Goal: Consume media (video, audio): Consume media (video, audio)

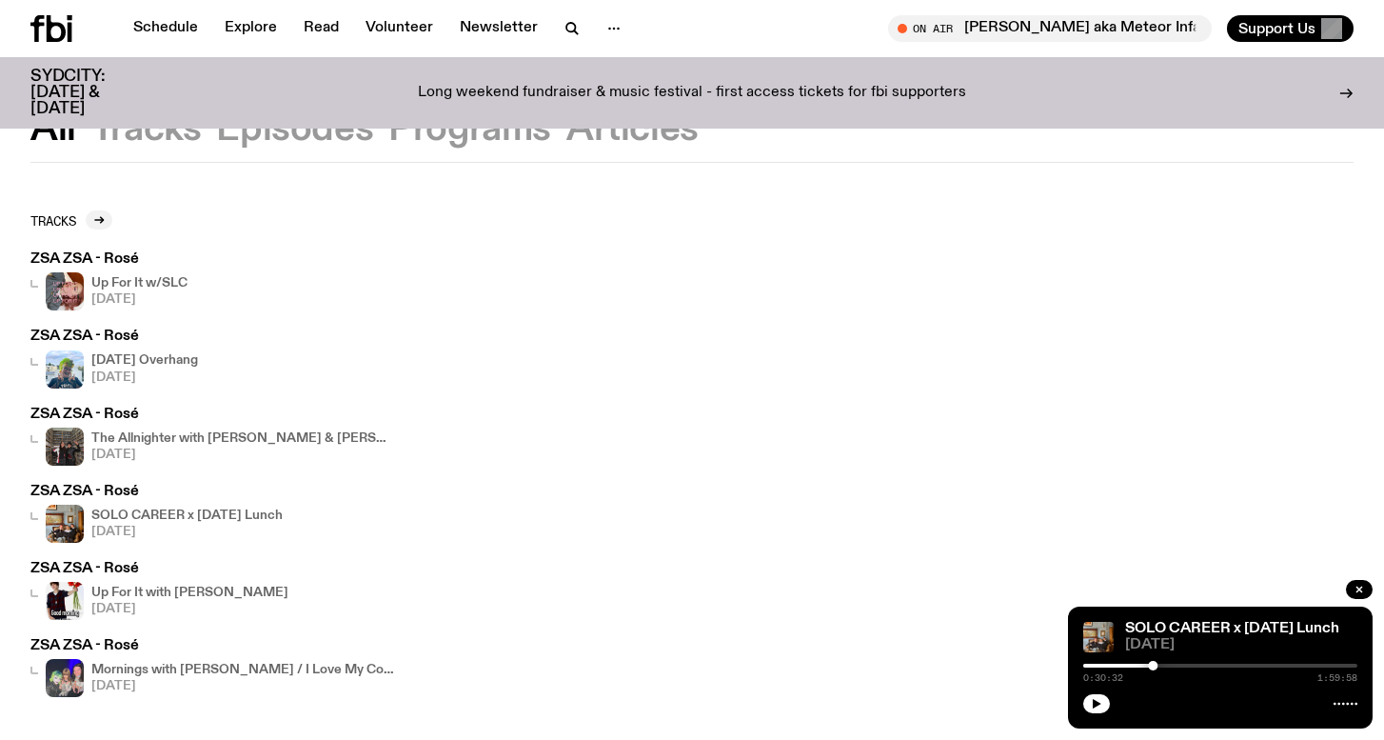
scroll to position [84, 0]
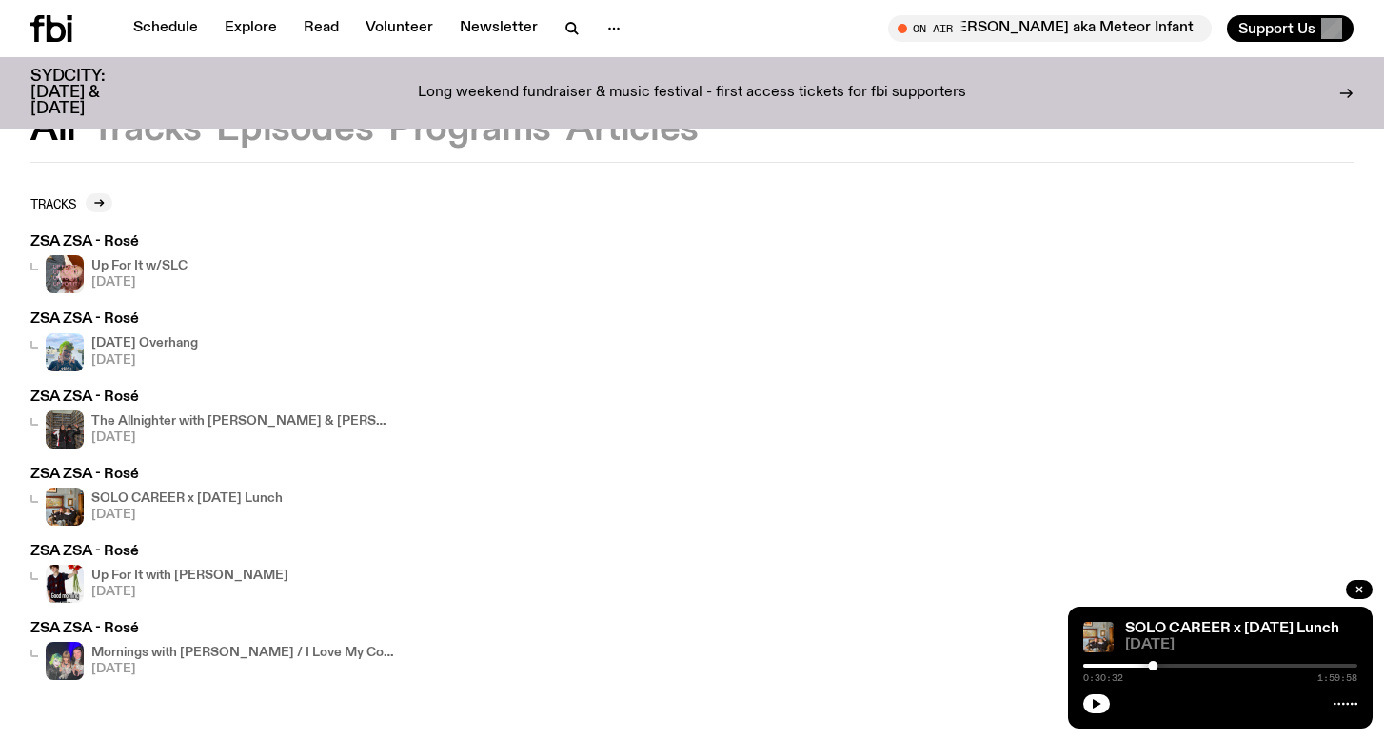
click at [133, 417] on h4 "The Allnighter with [PERSON_NAME] & [PERSON_NAME]" at bounding box center [243, 421] width 305 height 12
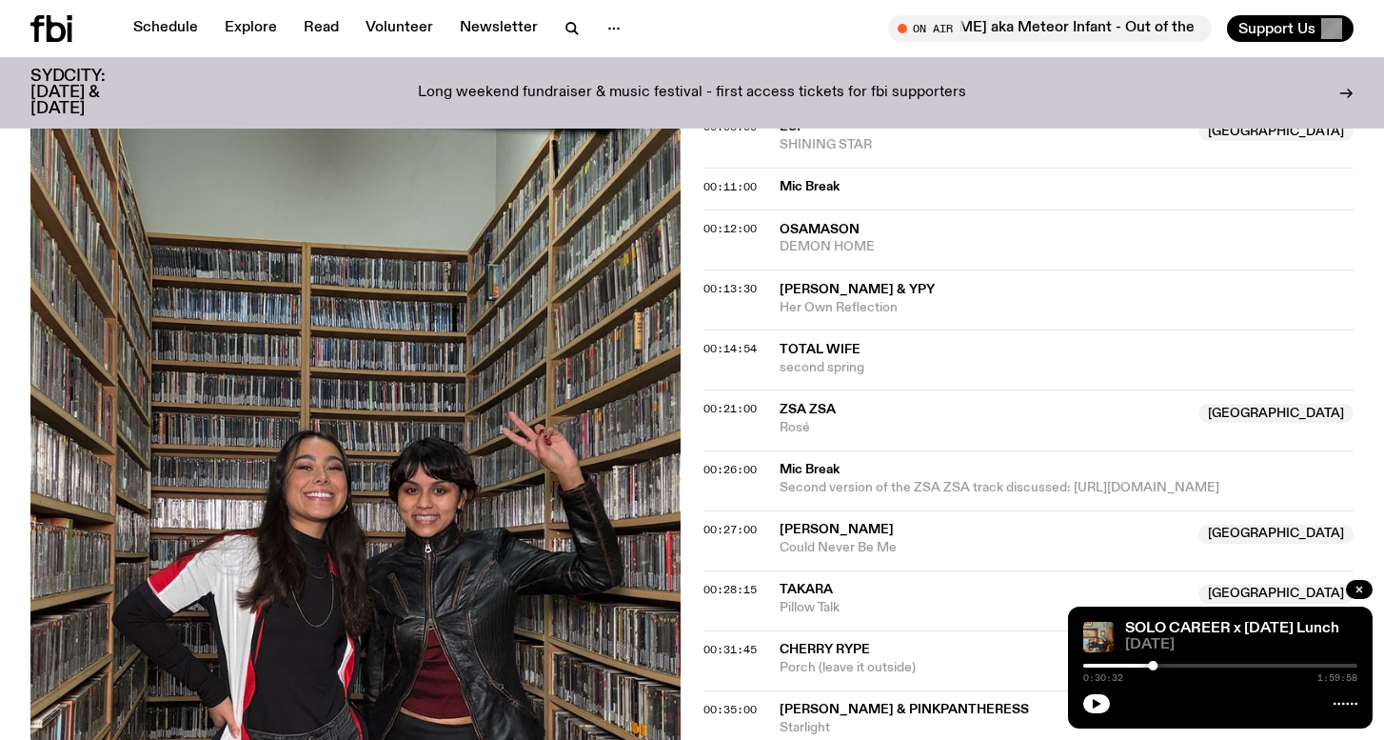
scroll to position [954, 0]
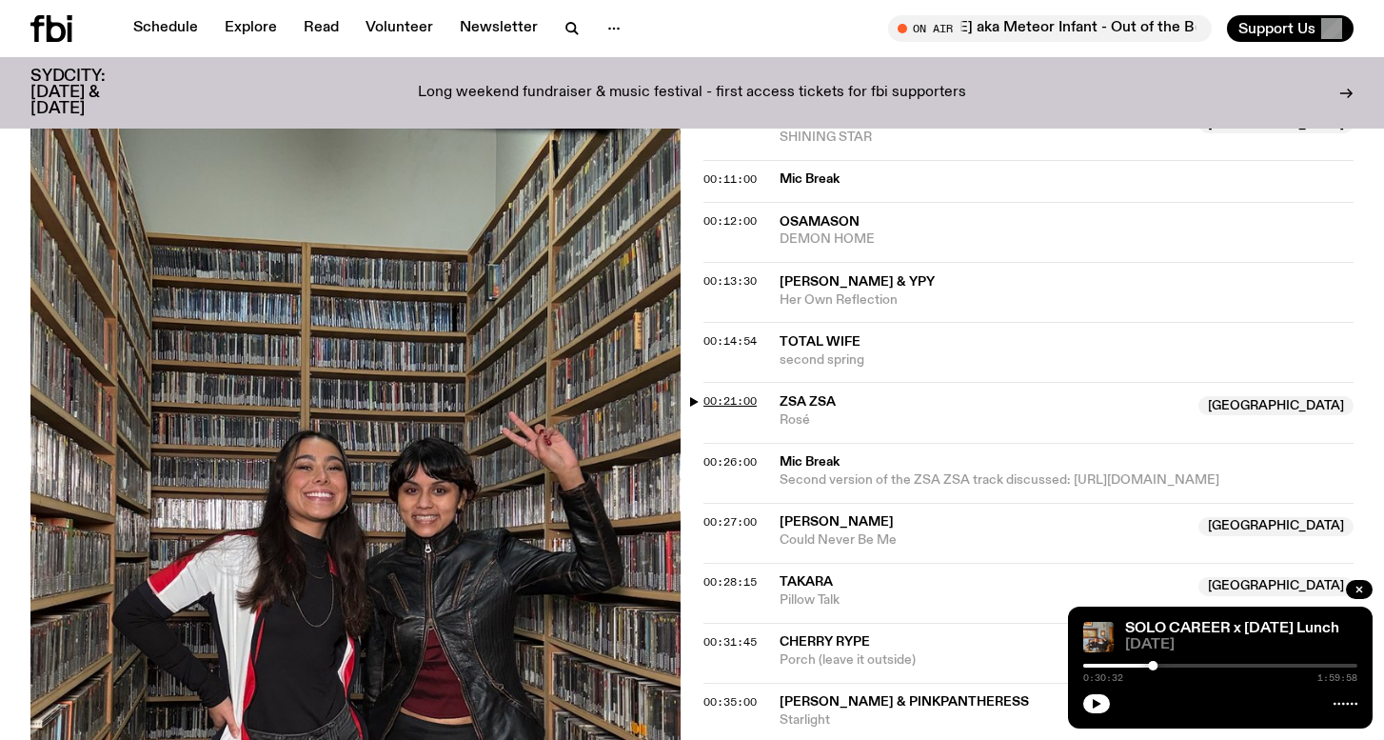
click at [734, 393] on span "00:21:00" at bounding box center [730, 400] width 53 height 15
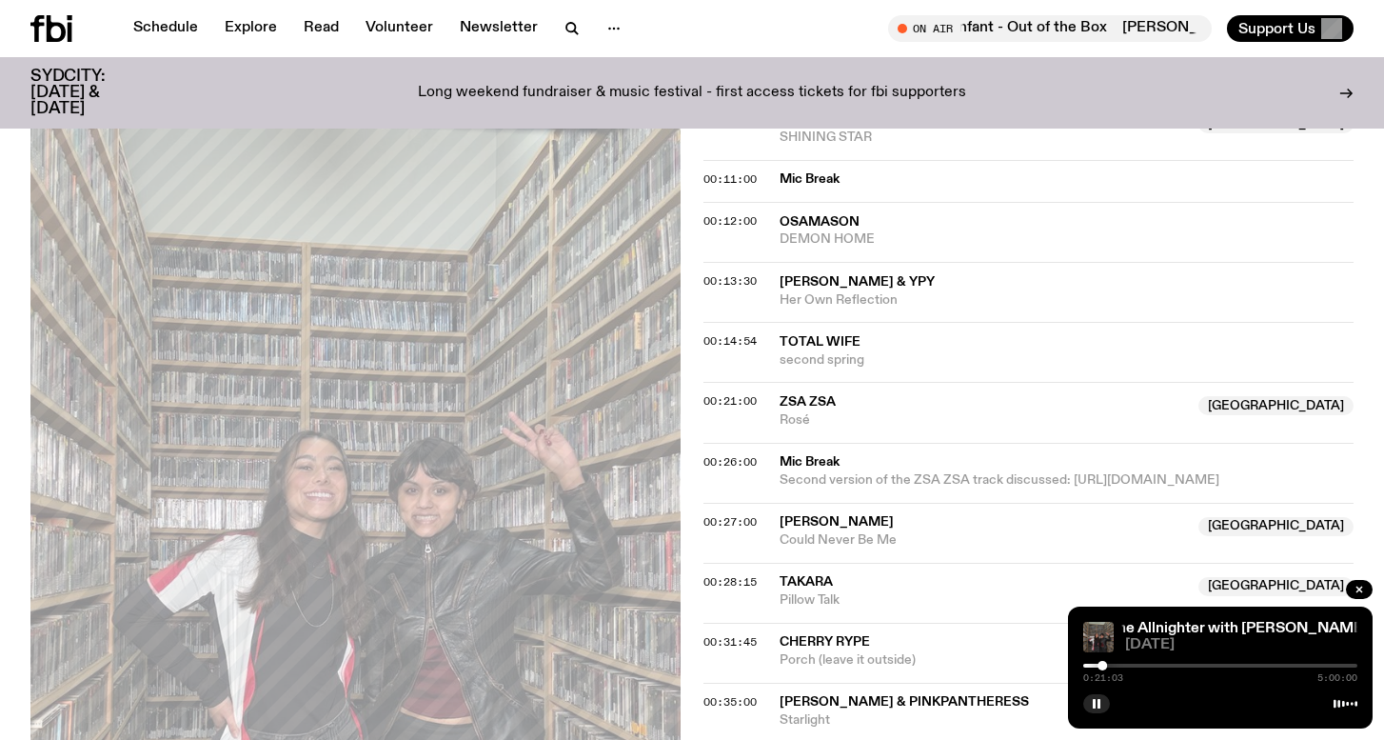
click at [1106, 664] on div at bounding box center [1103, 666] width 10 height 10
click at [1099, 664] on div at bounding box center [969, 666] width 274 height 4
click at [1103, 664] on div at bounding box center [1221, 666] width 274 height 4
click at [1104, 663] on div at bounding box center [1105, 666] width 10 height 10
click at [1107, 663] on div at bounding box center [1108, 666] width 10 height 10
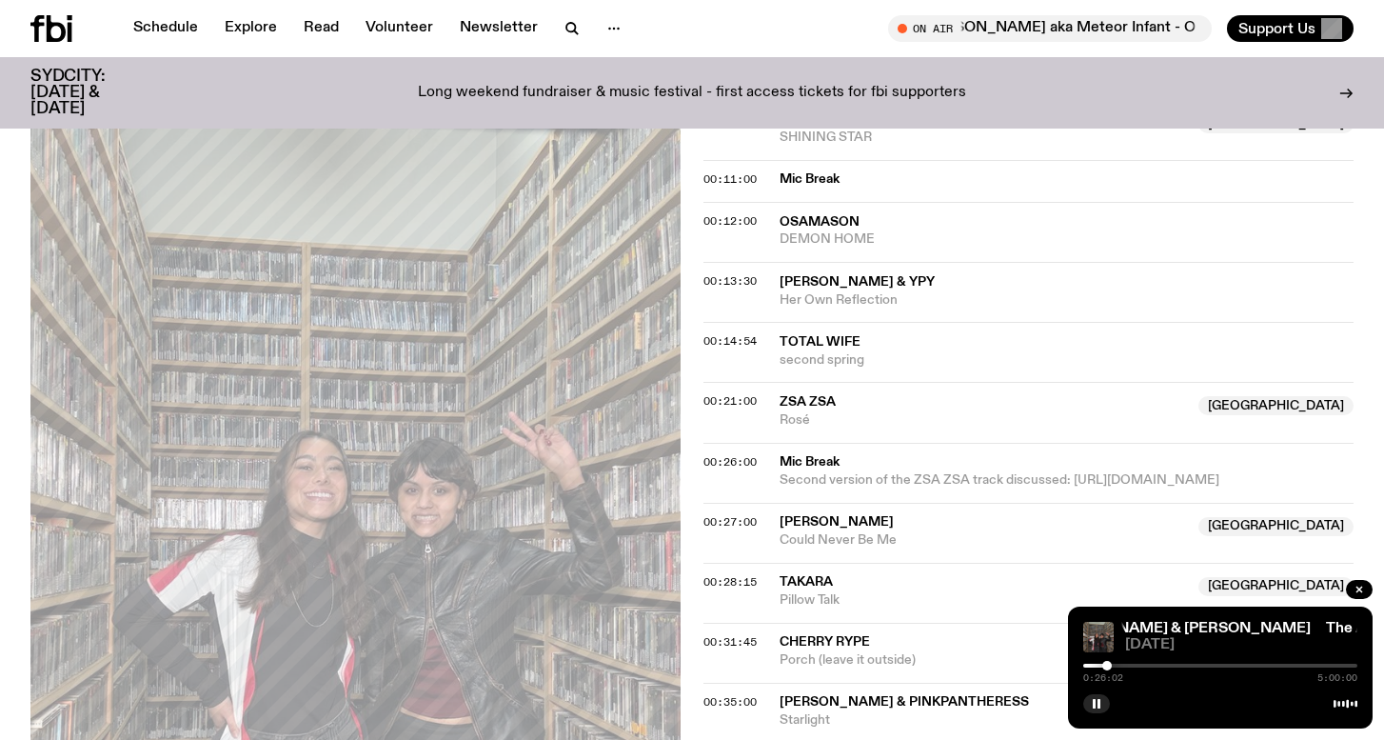
click at [1107, 664] on div at bounding box center [1108, 666] width 10 height 10
click at [1105, 664] on div at bounding box center [1106, 666] width 10 height 10
click at [1114, 664] on div at bounding box center [1221, 666] width 274 height 4
click at [1117, 664] on div at bounding box center [1117, 666] width 10 height 10
click at [1126, 663] on div "0:36:28 5:00:00" at bounding box center [1221, 671] width 274 height 23
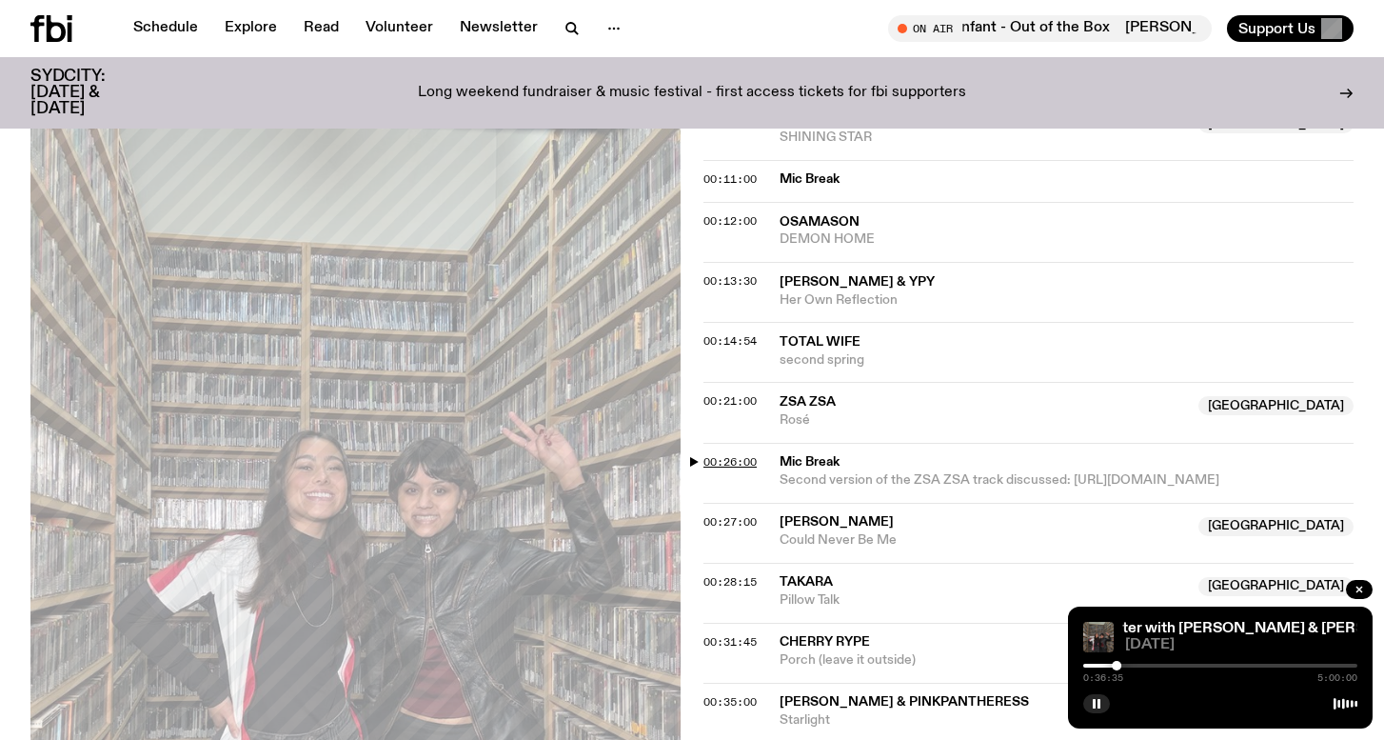
click at [730, 454] on span "00:26:00" at bounding box center [730, 461] width 53 height 15
click at [1109, 665] on div at bounding box center [1108, 666] width 10 height 10
click at [1113, 665] on div at bounding box center [1109, 666] width 10 height 10
click at [1111, 665] on div at bounding box center [1113, 666] width 10 height 10
click at [1108, 666] on div at bounding box center [1111, 666] width 10 height 10
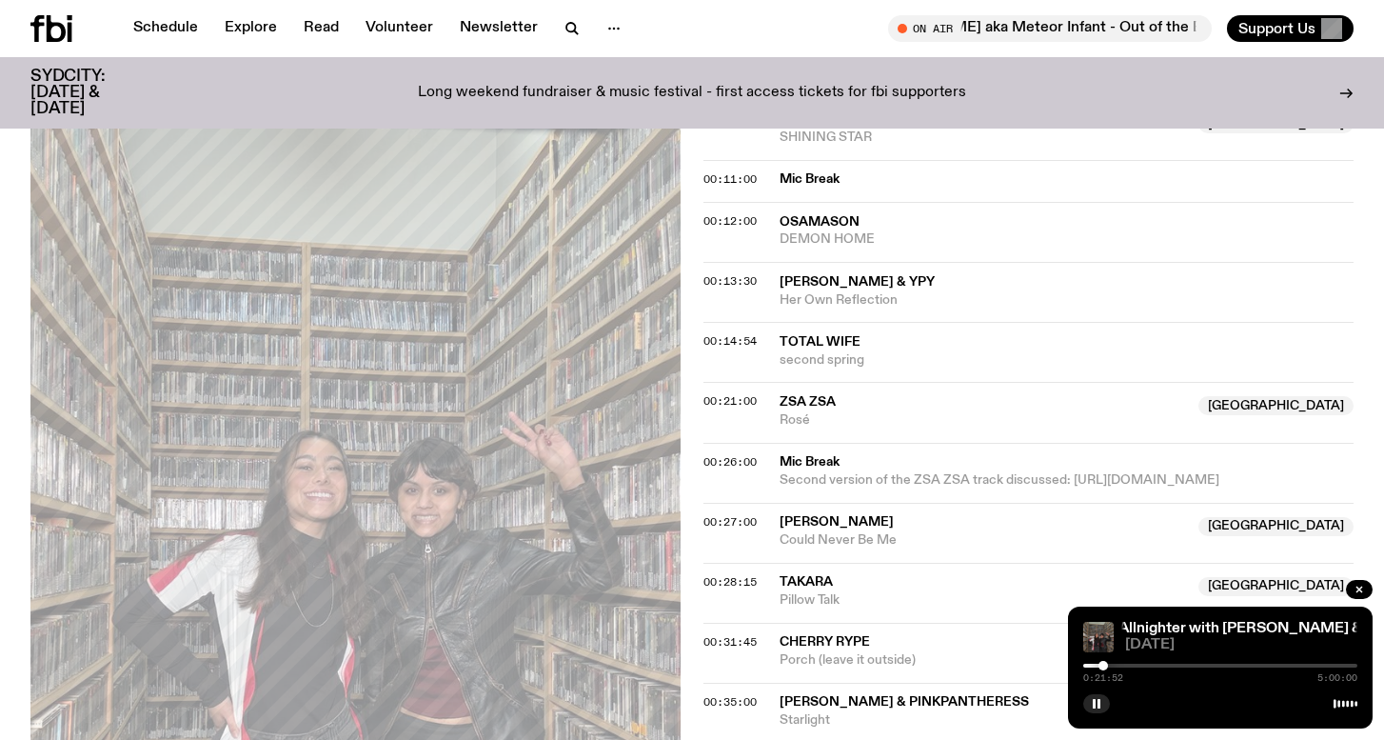
click at [1104, 666] on div at bounding box center [1104, 666] width 10 height 10
click at [1099, 665] on div at bounding box center [1099, 666] width 10 height 10
click at [1103, 665] on div at bounding box center [1099, 666] width 10 height 10
click at [1106, 664] on div at bounding box center [1221, 666] width 274 height 4
click at [1108, 665] on div at bounding box center [1107, 666] width 10 height 10
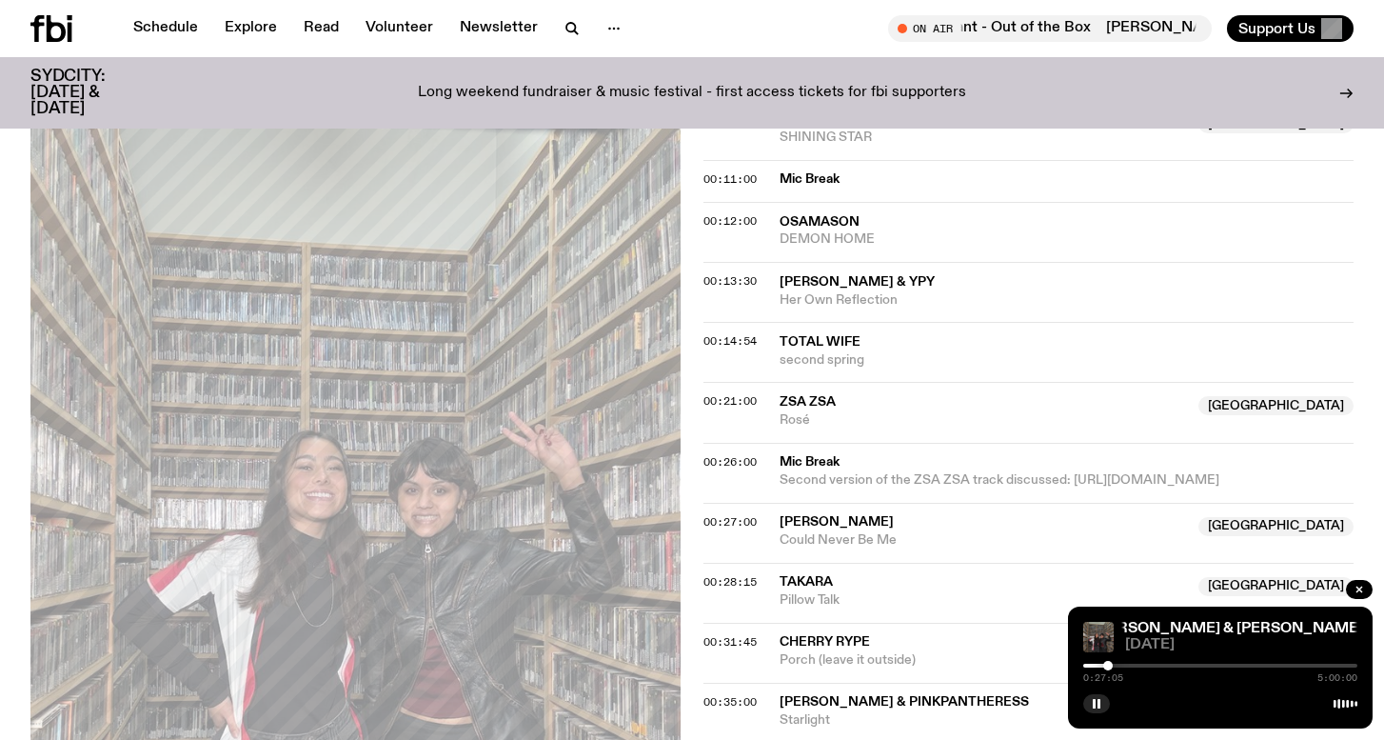
click at [1105, 665] on div at bounding box center [1109, 666] width 10 height 10
click at [1106, 666] on div at bounding box center [1107, 666] width 10 height 10
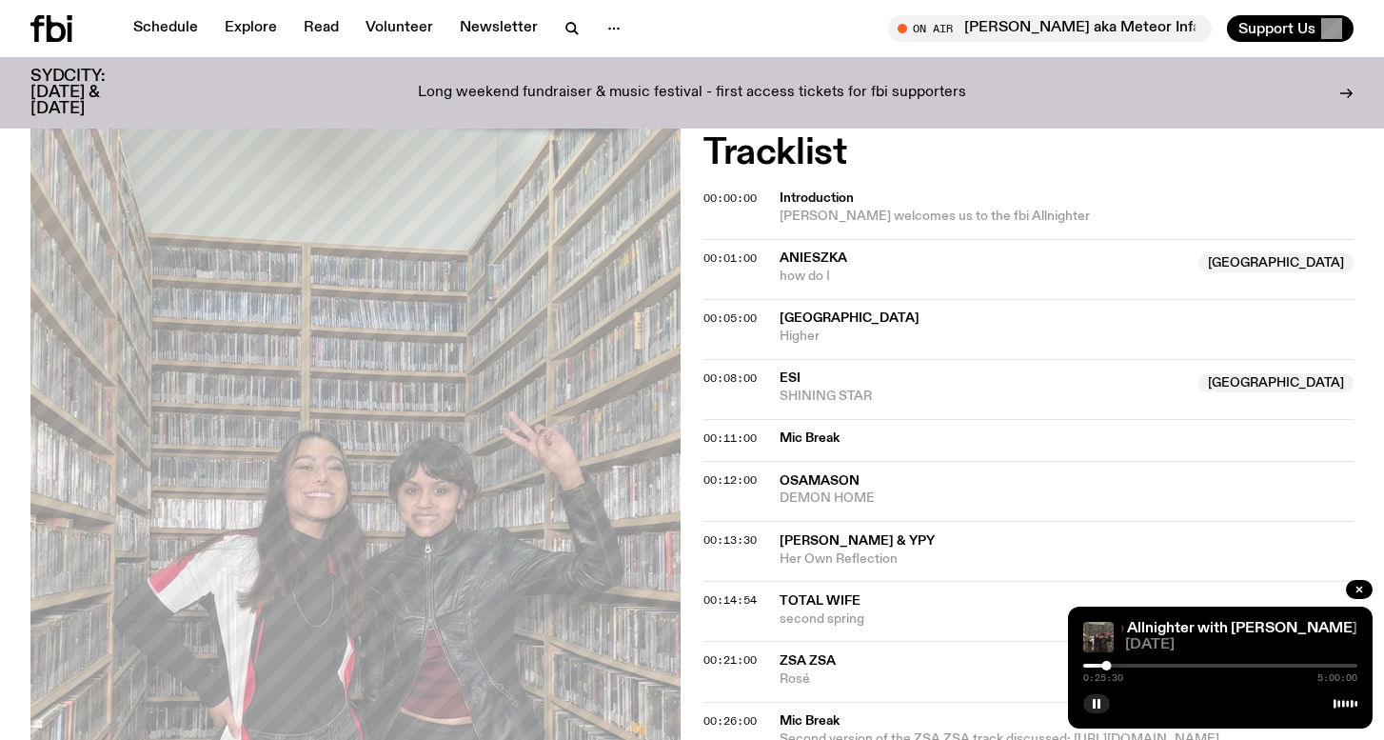
scroll to position [694, 0]
click at [1109, 663] on div at bounding box center [1109, 666] width 10 height 10
click at [1110, 664] on div at bounding box center [1110, 666] width 10 height 10
click at [1113, 665] on div at bounding box center [1113, 666] width 10 height 10
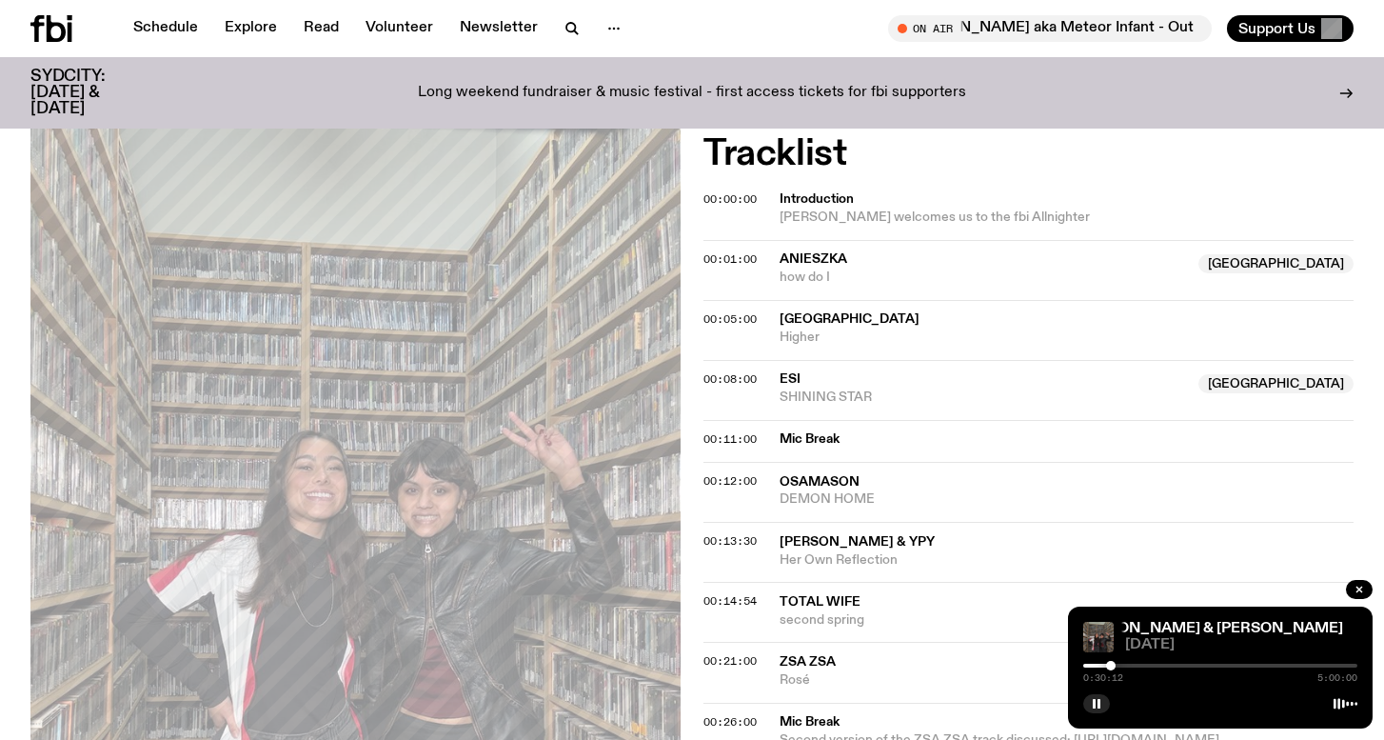
click at [1111, 665] on div at bounding box center [1111, 666] width 10 height 10
click at [1112, 665] on div at bounding box center [1112, 666] width 10 height 10
click at [1111, 665] on div at bounding box center [1111, 666] width 10 height 10
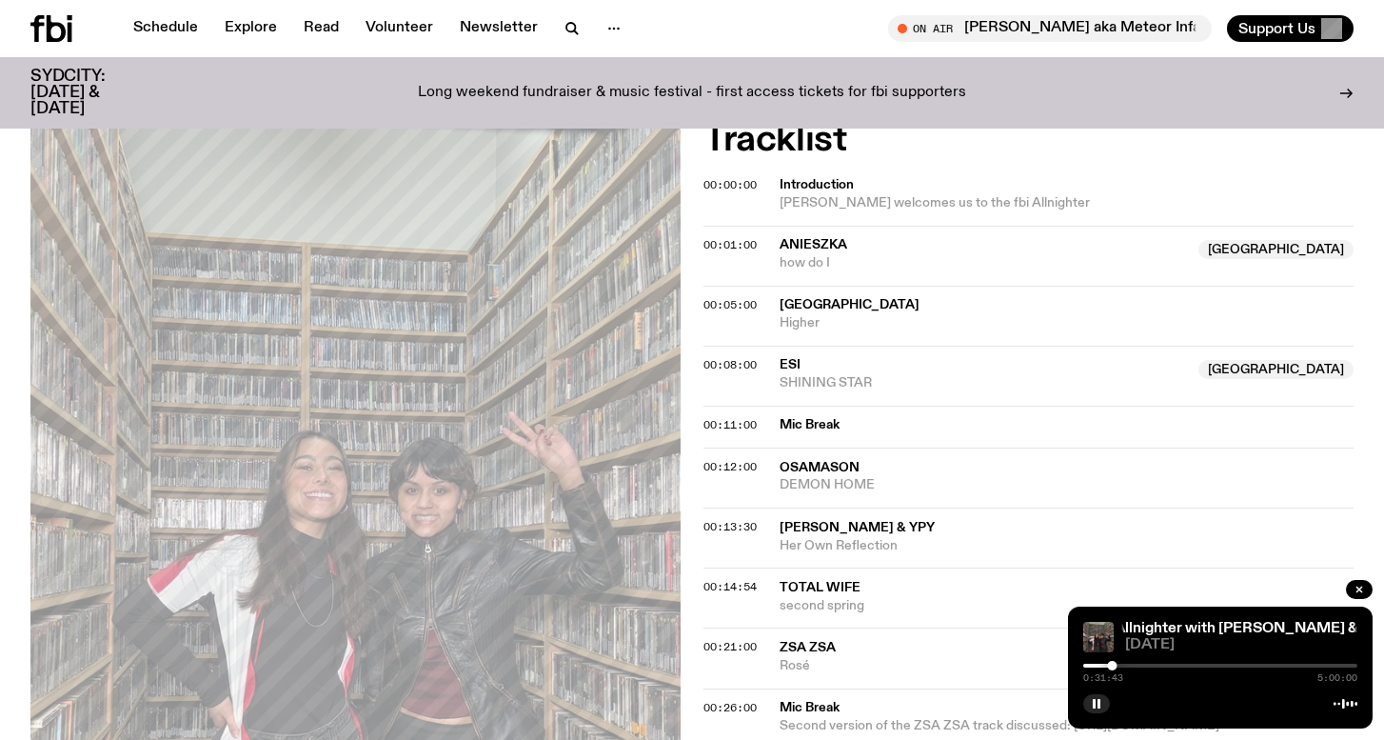
scroll to position [0, 0]
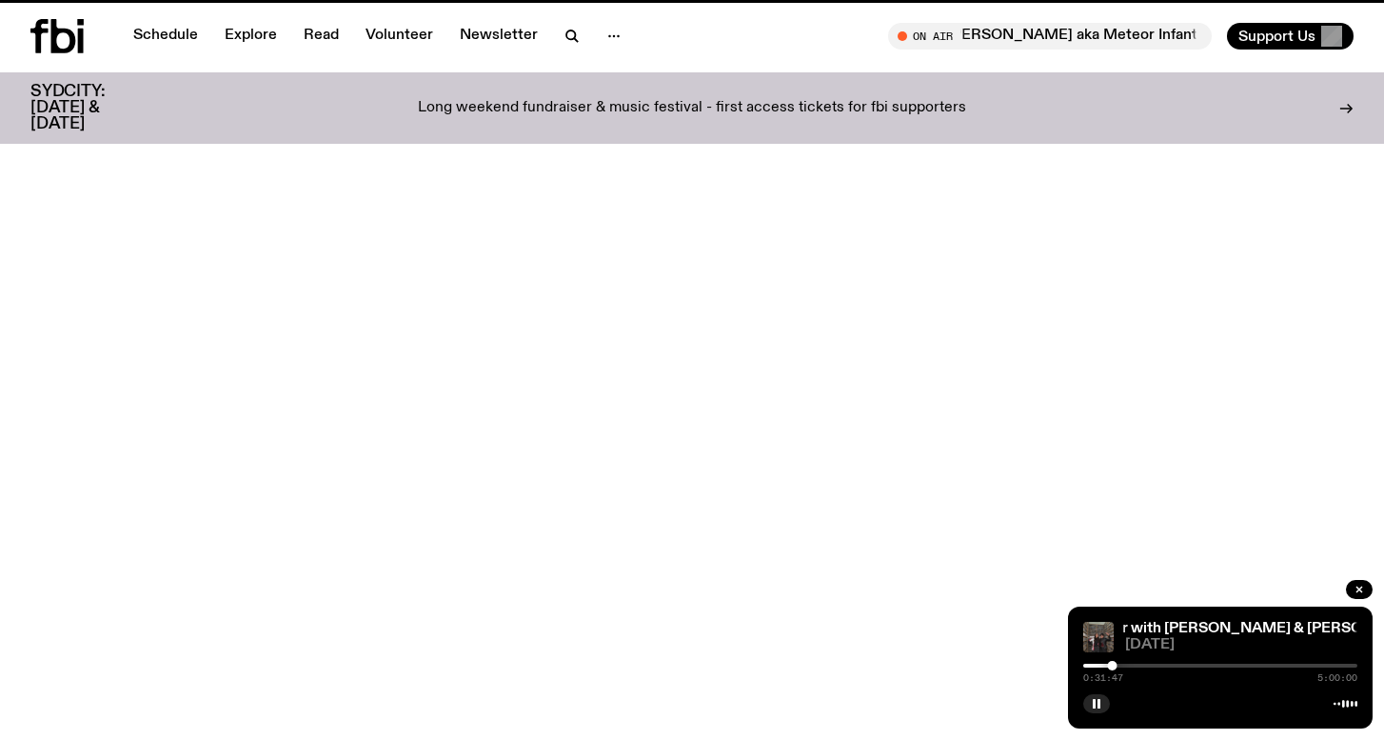
scroll to position [84, 0]
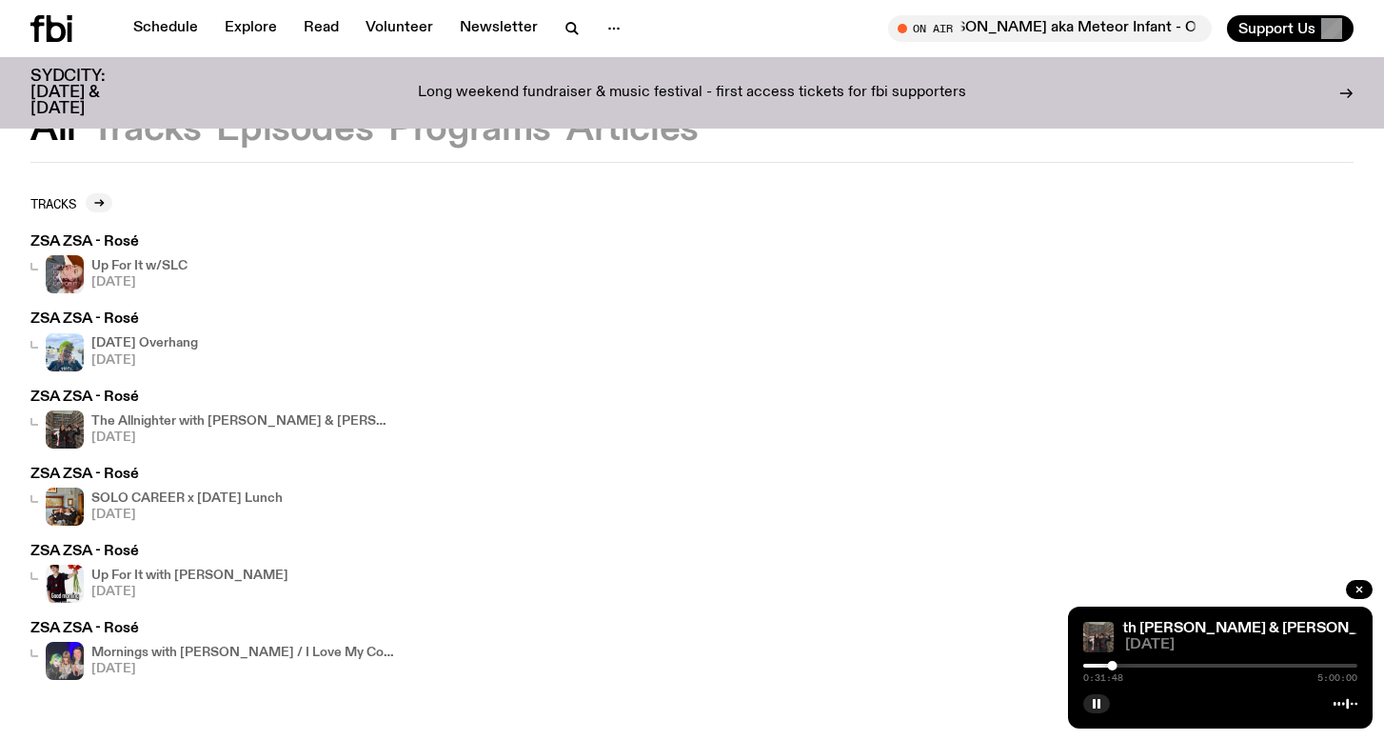
click at [101, 317] on h3 "ZSA ZSA - Rosé" at bounding box center [114, 319] width 168 height 14
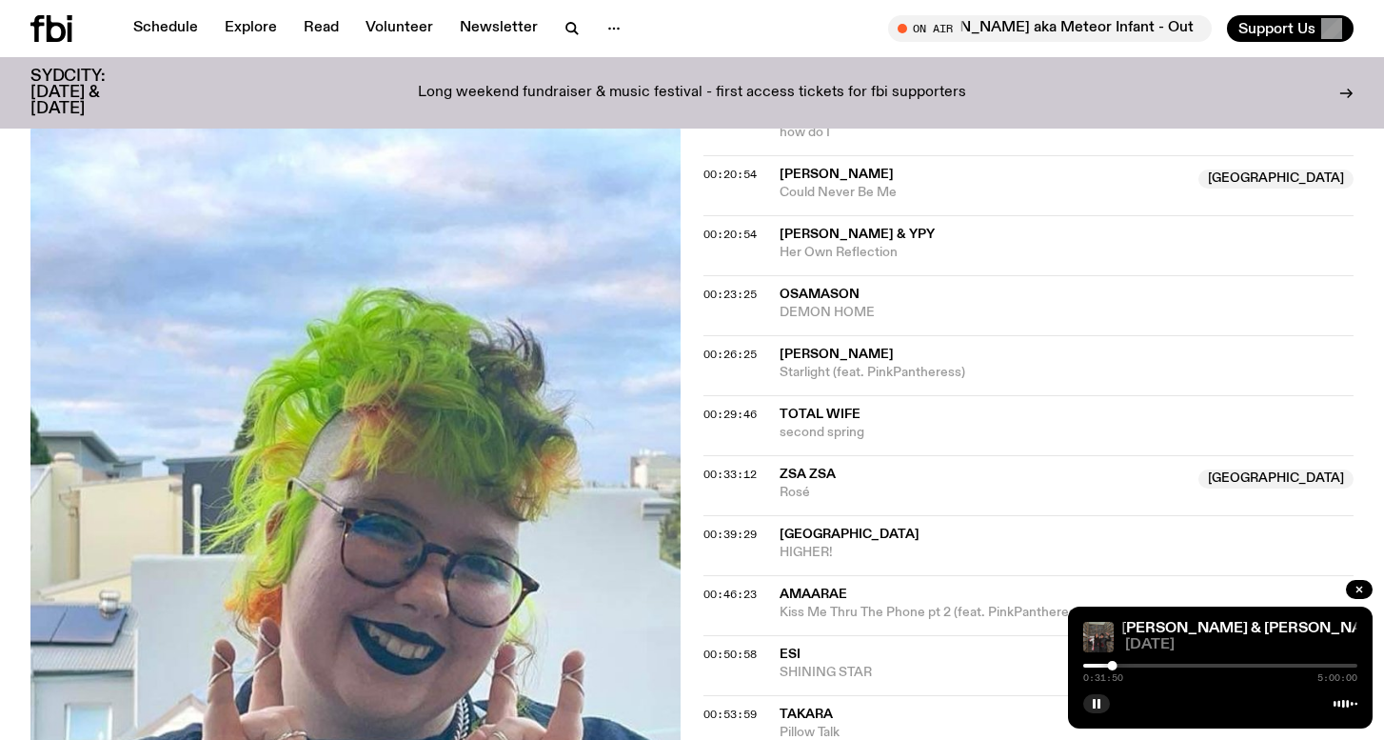
scroll to position [817, 0]
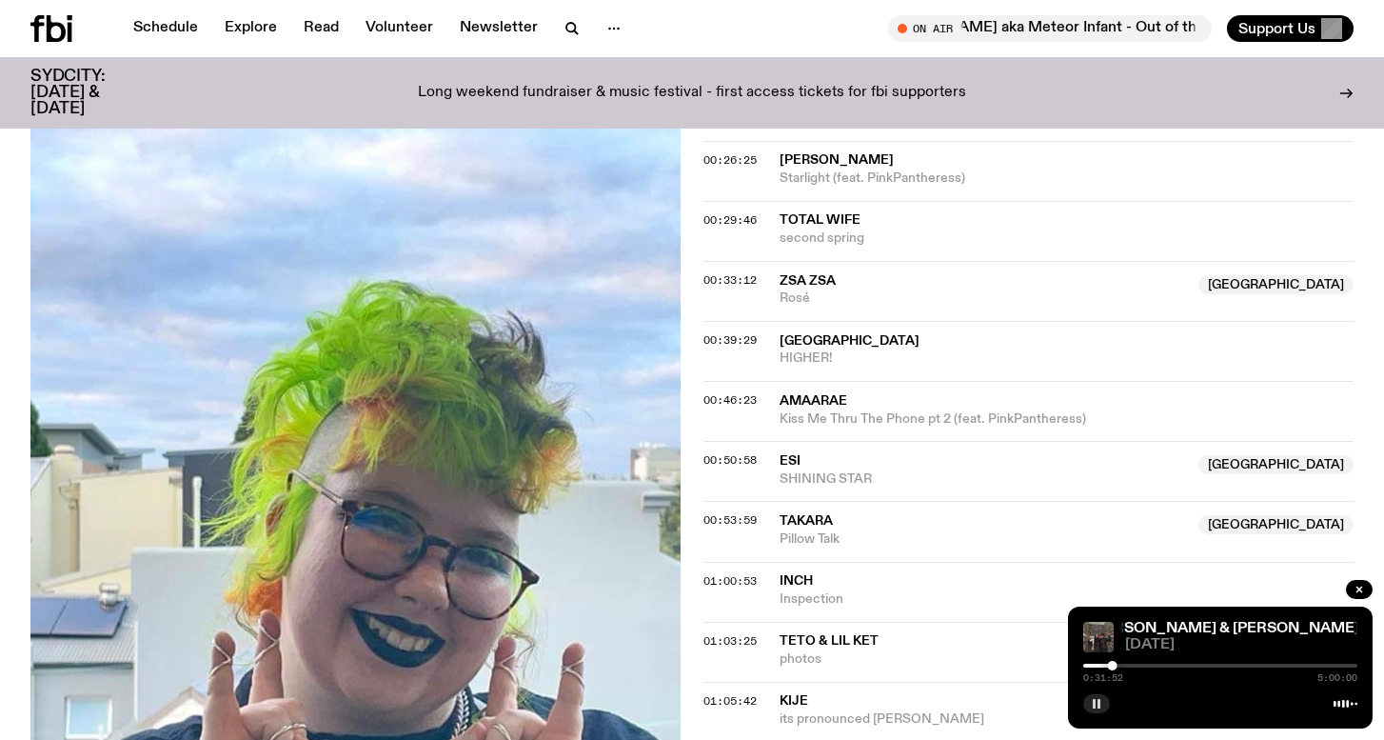
click at [1099, 697] on button "button" at bounding box center [1097, 703] width 27 height 19
click at [731, 282] on span "00:33:12" at bounding box center [730, 279] width 53 height 15
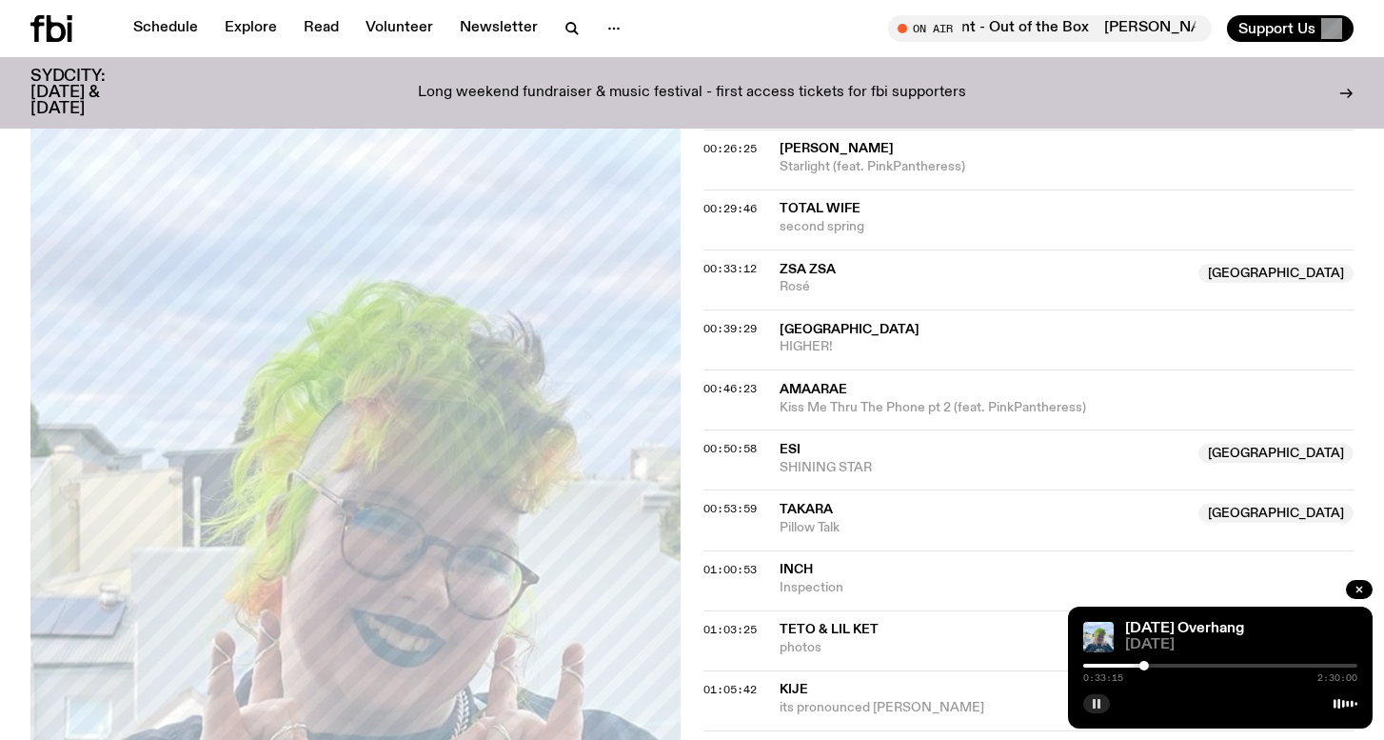
scroll to position [801, 0]
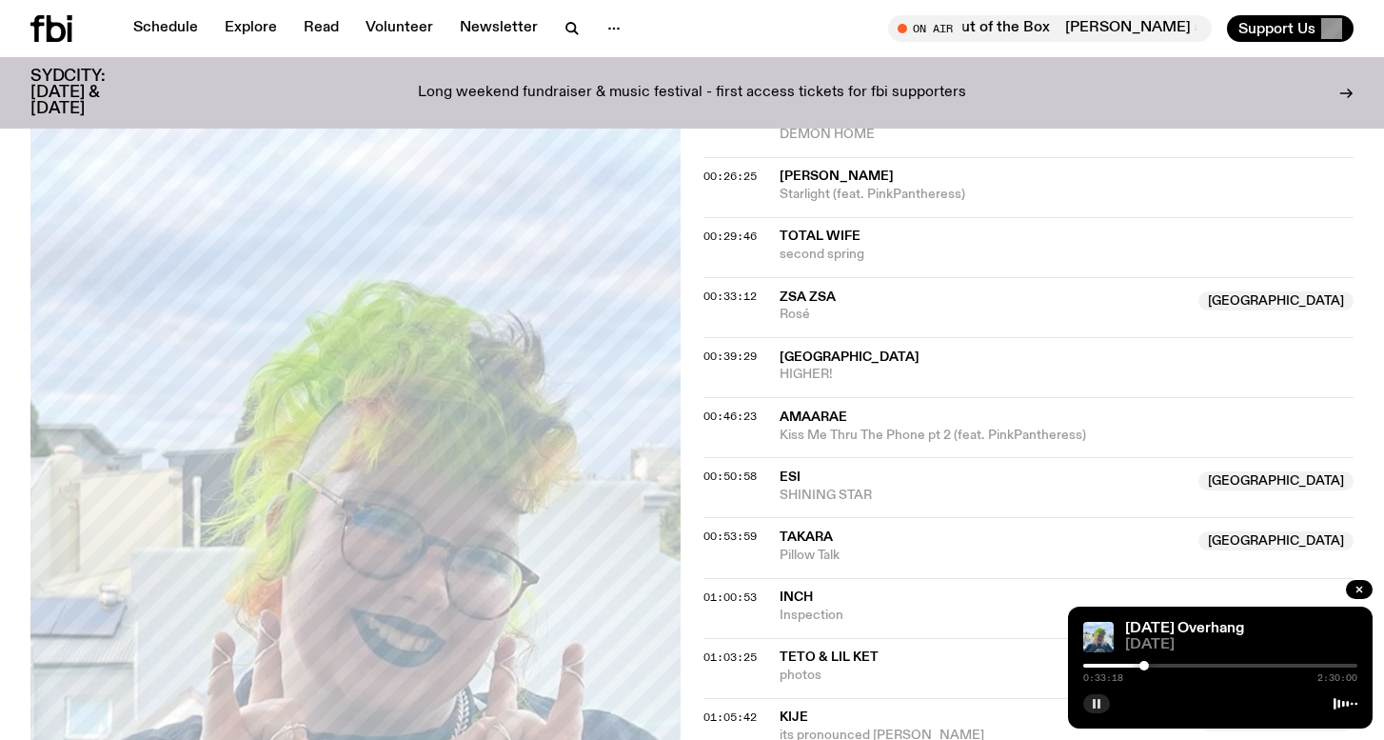
click at [1146, 665] on div at bounding box center [1145, 666] width 10 height 10
click at [1150, 665] on div at bounding box center [1150, 666] width 10 height 10
click at [1152, 665] on div at bounding box center [1150, 666] width 10 height 10
click at [1155, 664] on div at bounding box center [1155, 666] width 10 height 10
click at [1154, 666] on div at bounding box center [1155, 666] width 10 height 10
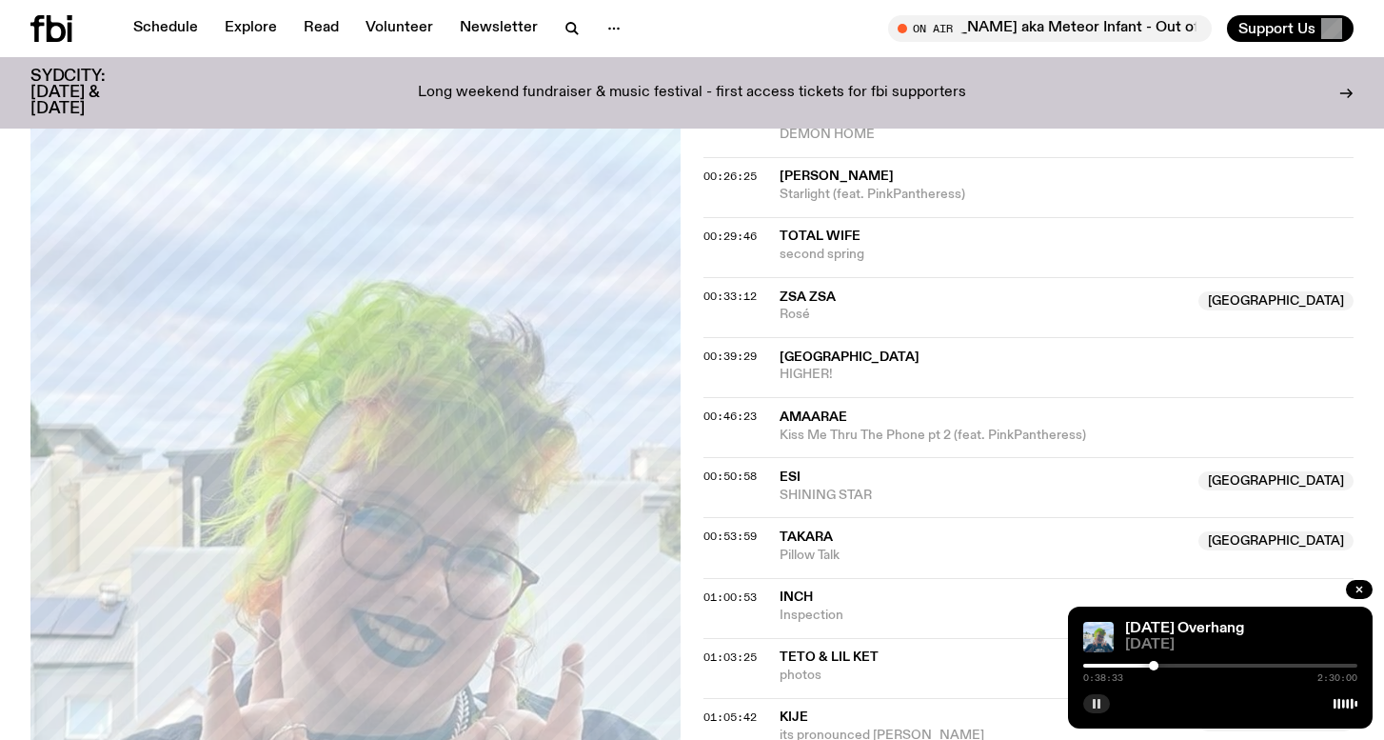
click at [1152, 666] on div at bounding box center [1154, 666] width 10 height 10
click at [1153, 666] on div at bounding box center [1152, 666] width 10 height 10
click at [1159, 666] on div at bounding box center [1221, 666] width 274 height 4
click at [1163, 665] on div at bounding box center [1159, 666] width 10 height 10
click at [1165, 664] on div at bounding box center [1163, 666] width 10 height 10
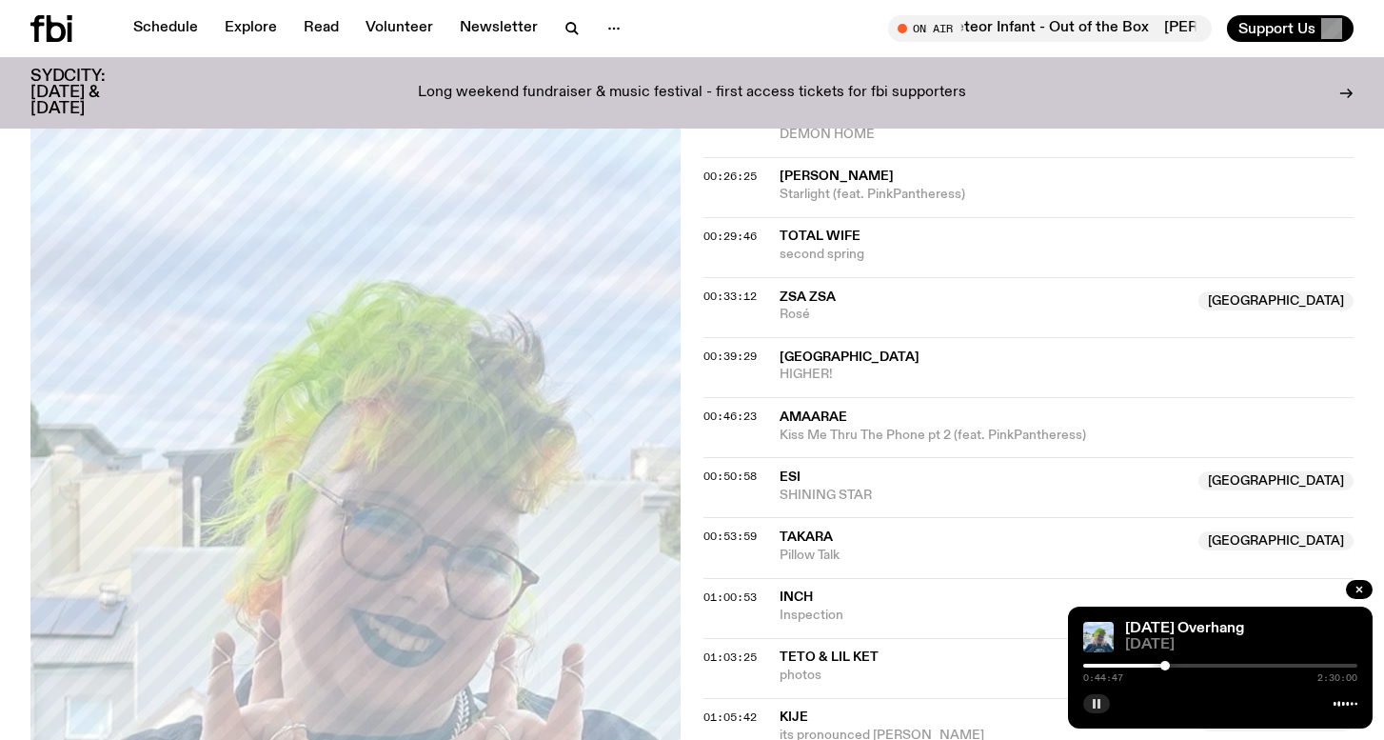
click at [1165, 664] on div at bounding box center [1166, 666] width 10 height 10
click at [1164, 664] on div at bounding box center [1164, 666] width 10 height 10
click at [1162, 666] on div at bounding box center [1164, 666] width 10 height 10
click at [1164, 665] on div at bounding box center [1162, 666] width 10 height 10
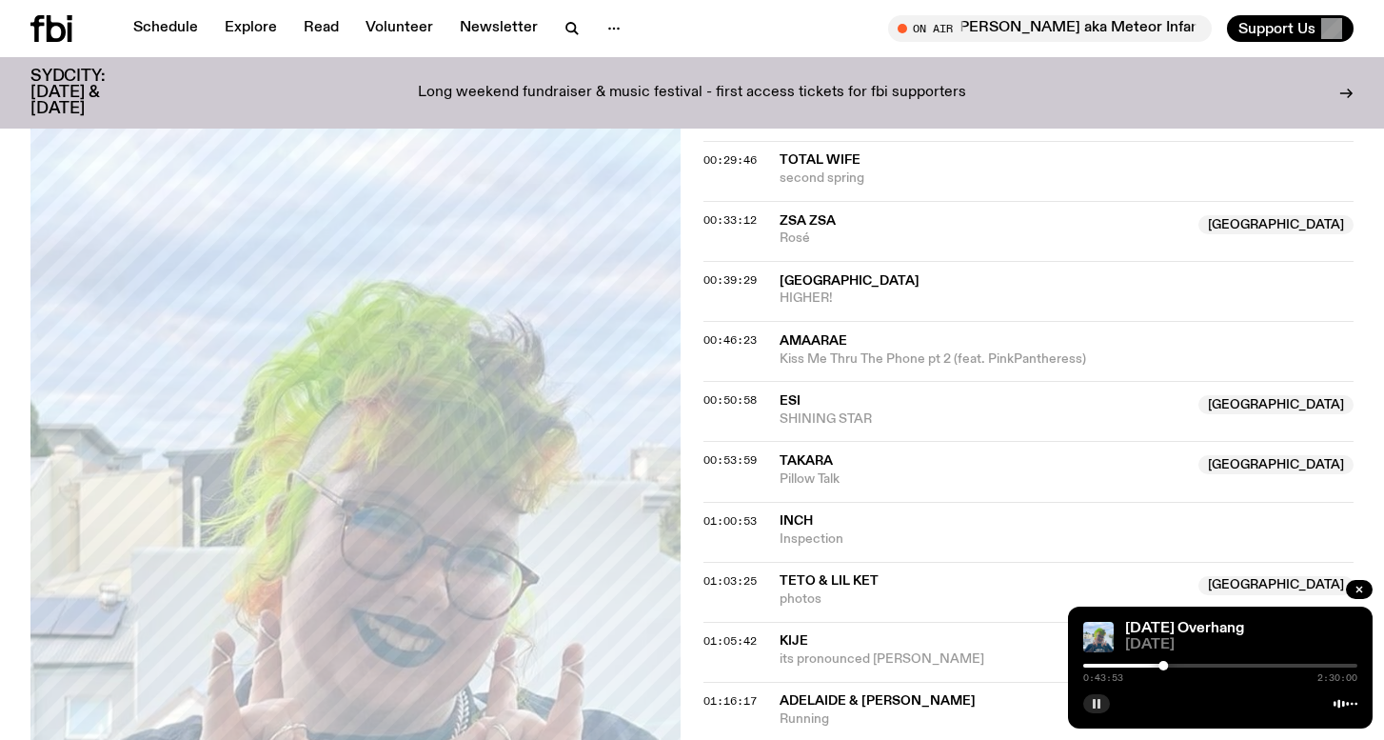
scroll to position [848, 0]
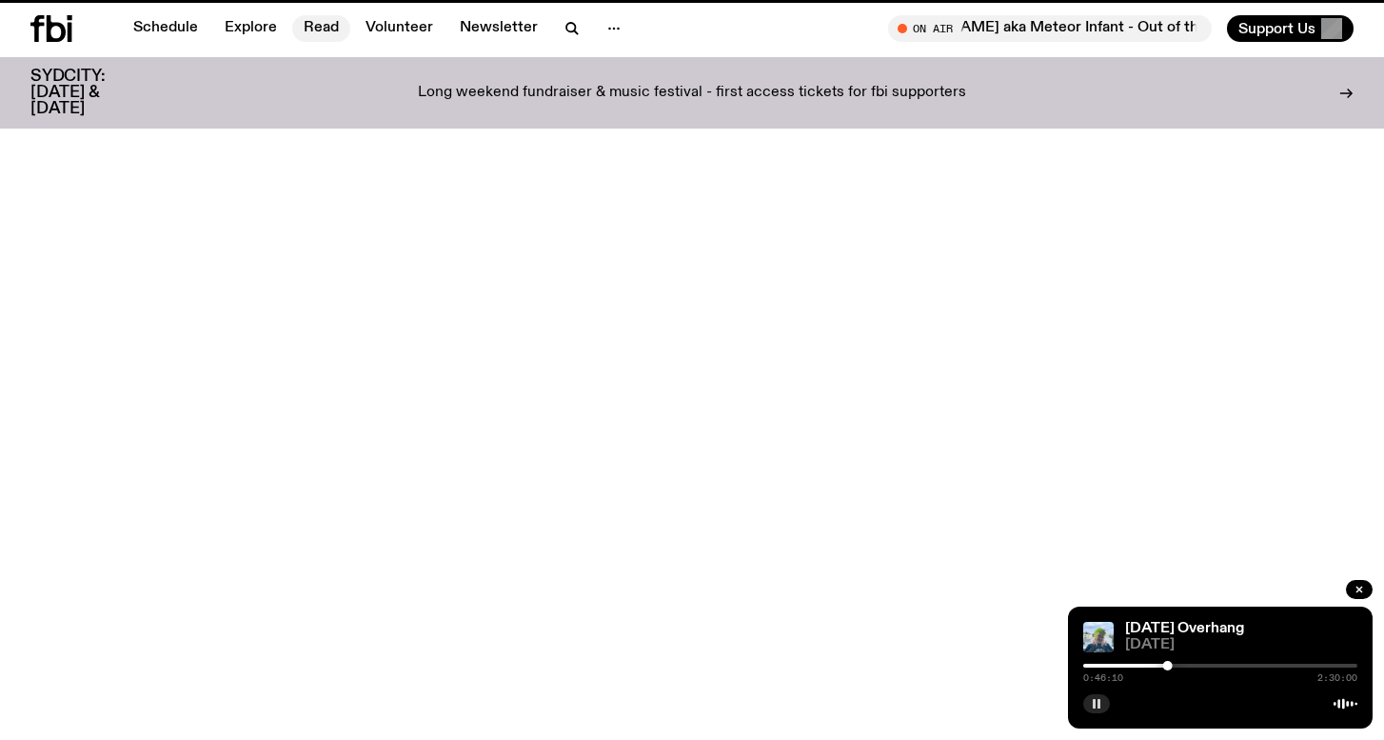
scroll to position [84, 0]
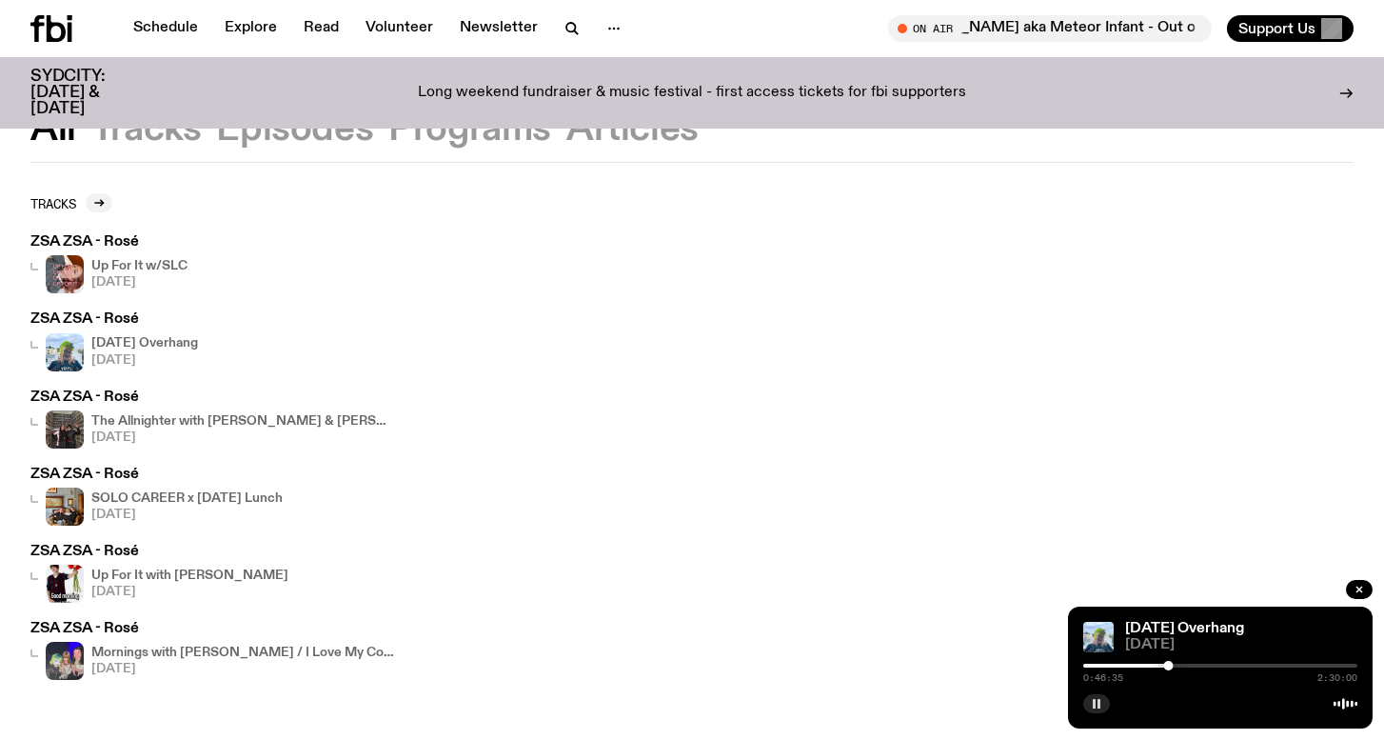
click at [1095, 703] on rect "button" at bounding box center [1094, 704] width 3 height 10
click at [57, 238] on h3 "ZSA ZSA - Rosé" at bounding box center [108, 242] width 157 height 14
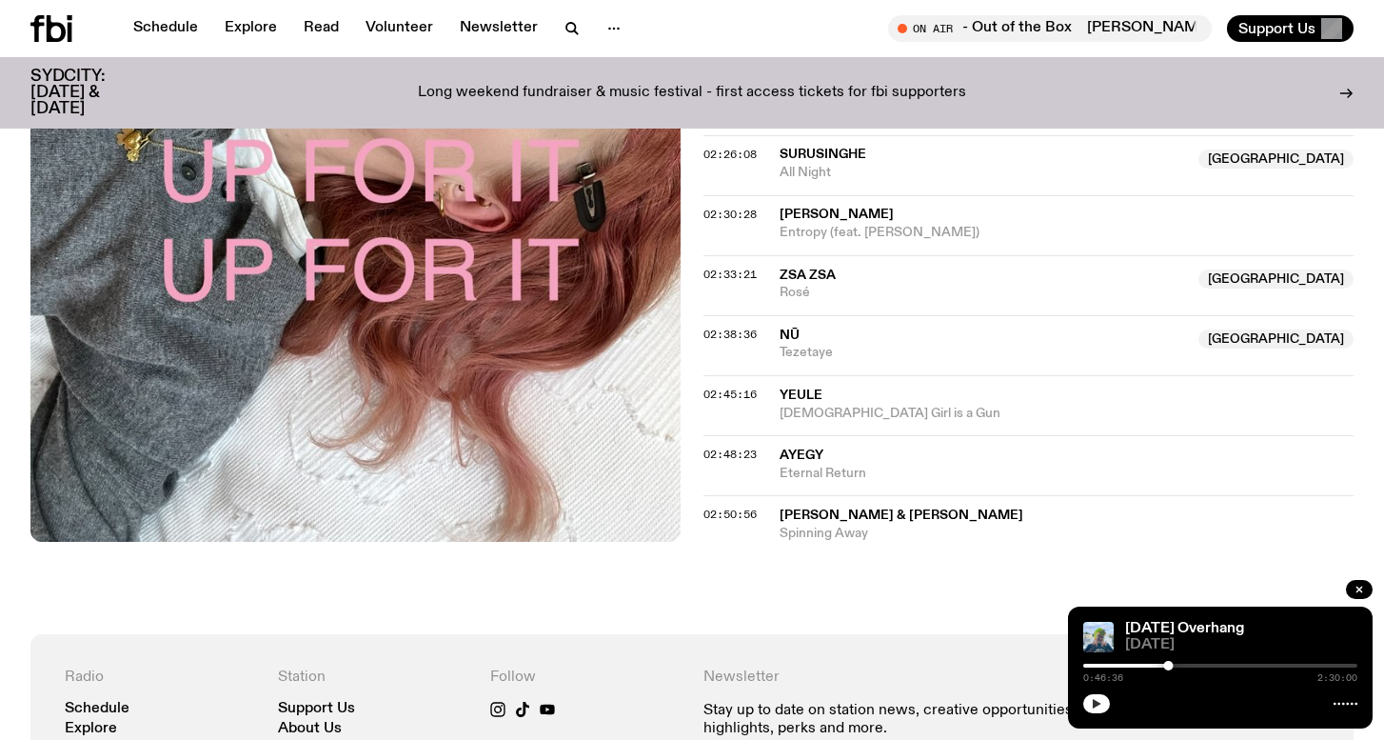
scroll to position [2702, 0]
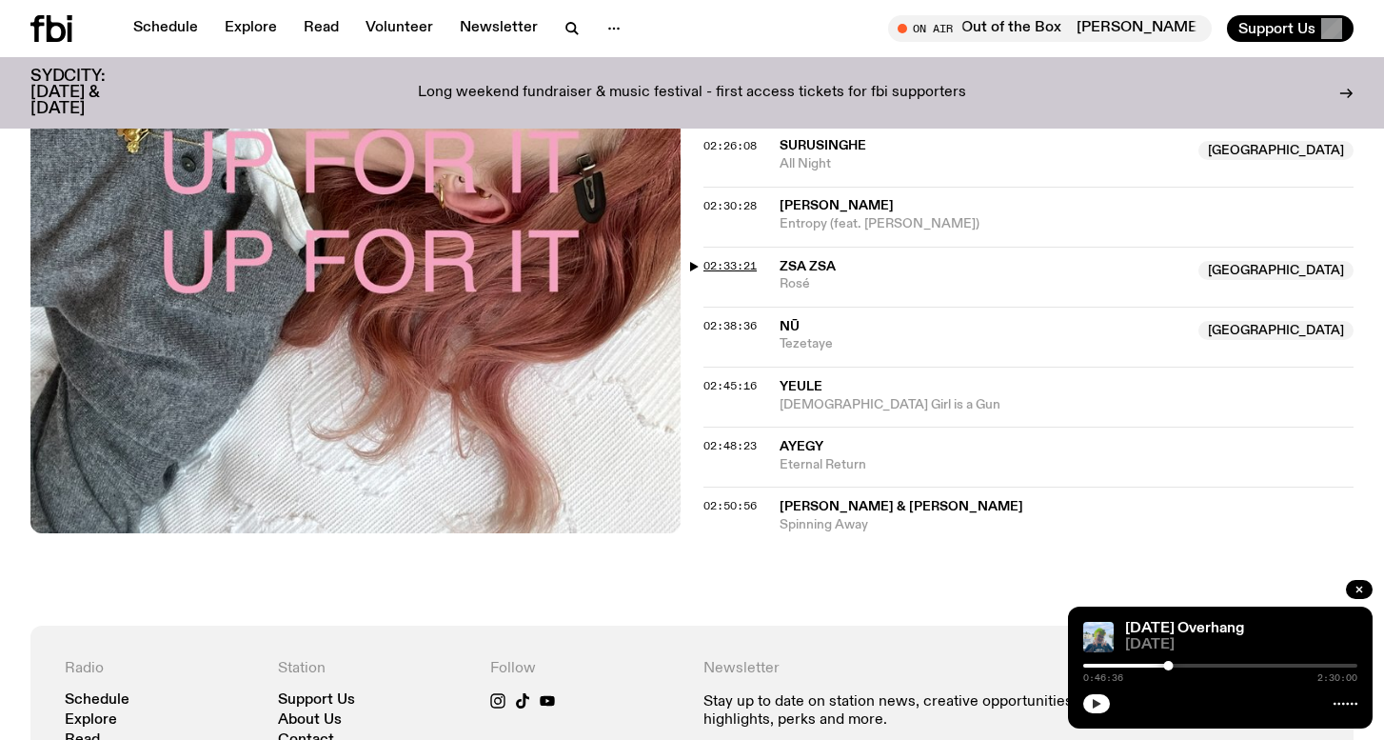
click at [731, 265] on span "02:33:21" at bounding box center [730, 265] width 53 height 15
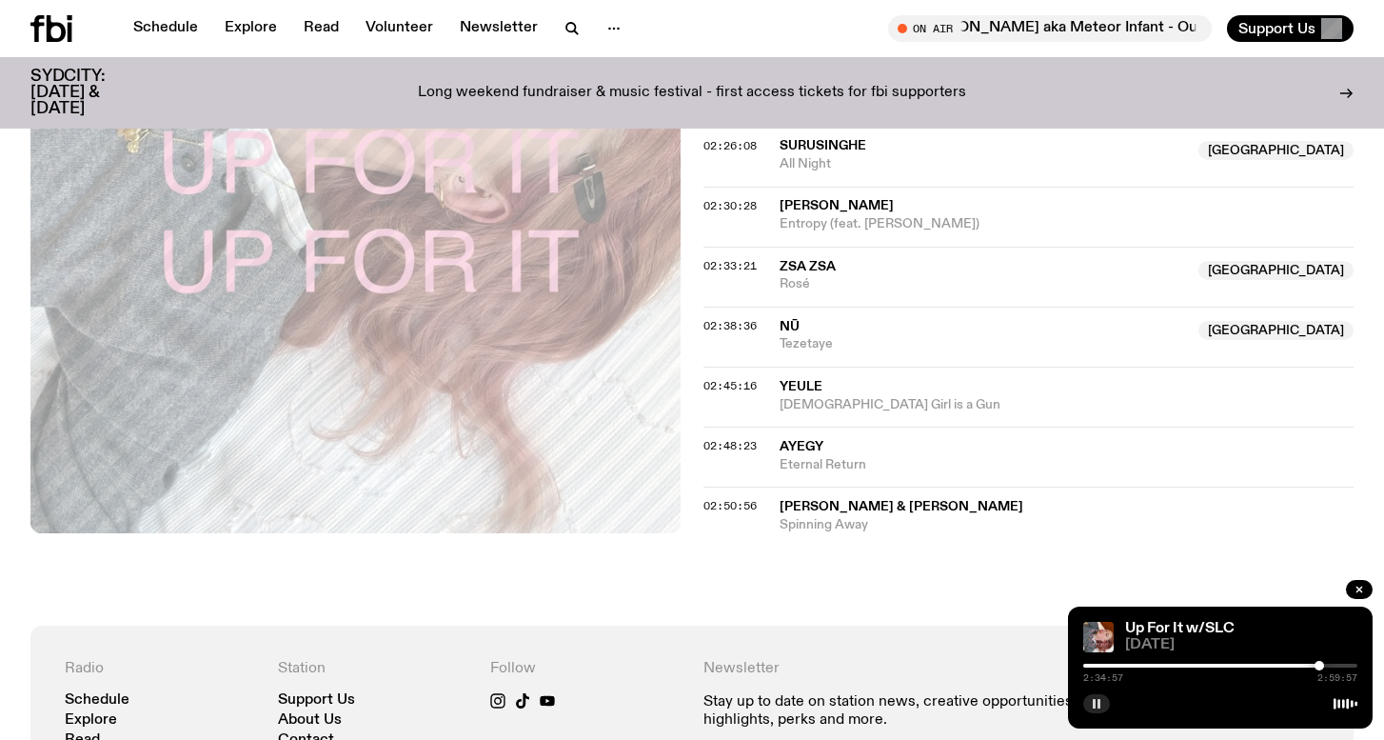
click at [1320, 665] on div at bounding box center [1320, 666] width 10 height 10
click at [1323, 666] on div at bounding box center [1320, 666] width 10 height 10
click at [1326, 664] on div at bounding box center [1324, 666] width 10 height 10
click at [1325, 665] on div at bounding box center [1326, 666] width 10 height 10
click at [1324, 665] on div at bounding box center [1325, 666] width 10 height 10
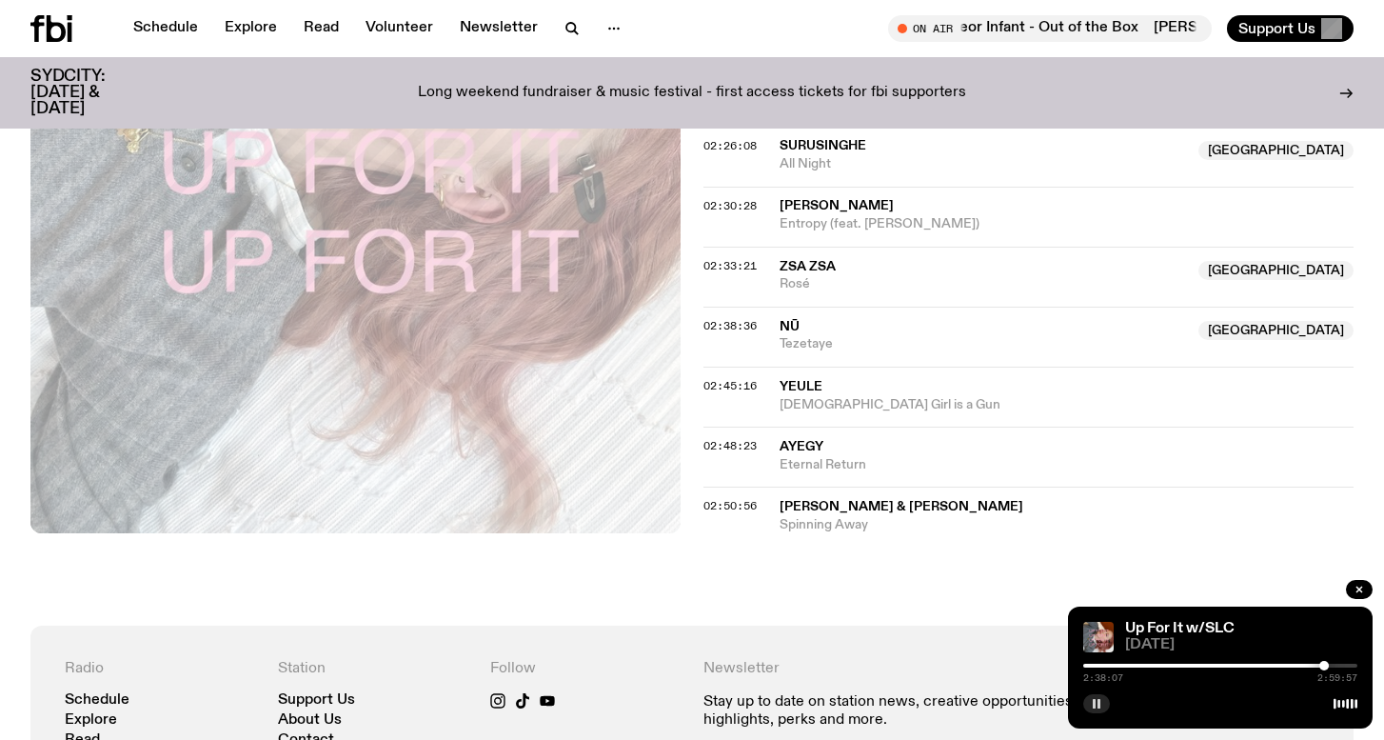
click at [1333, 664] on div at bounding box center [1221, 666] width 274 height 4
click at [1331, 664] on div at bounding box center [1333, 666] width 10 height 10
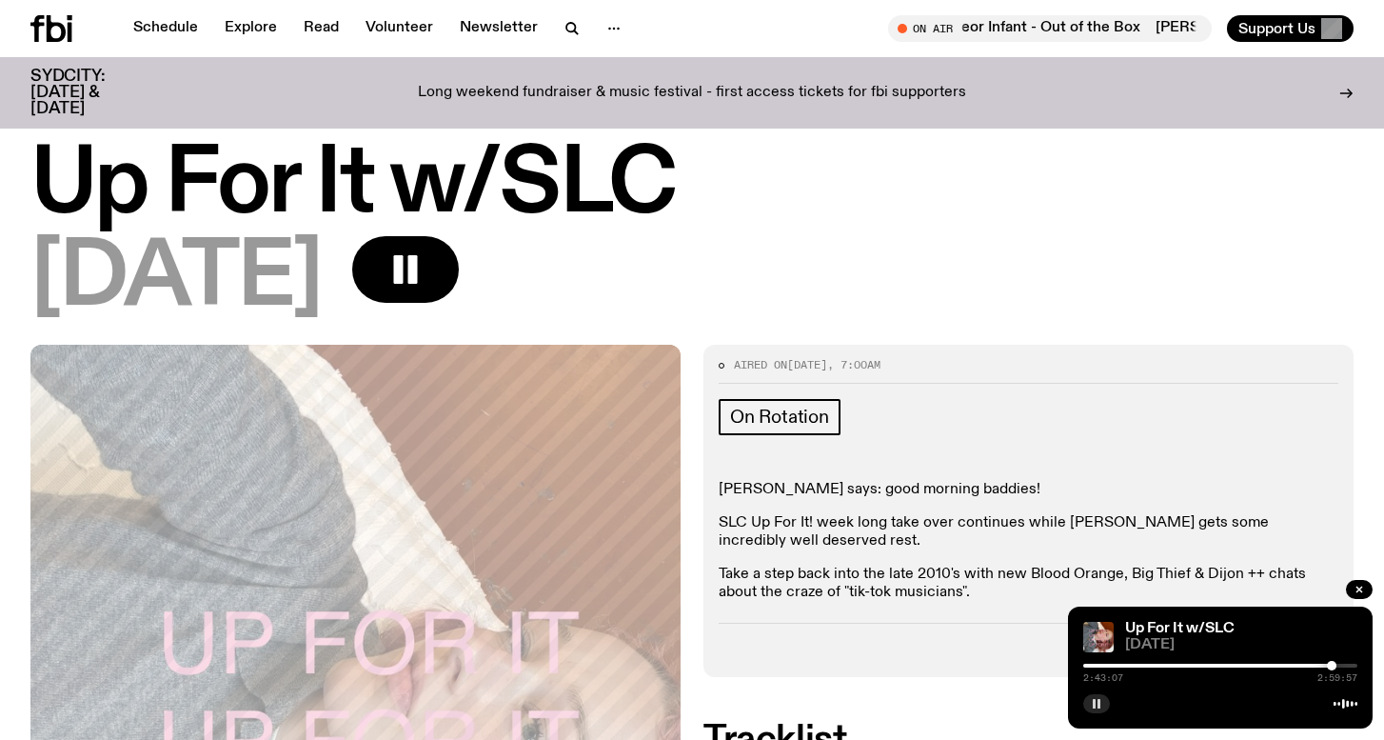
scroll to position [0, 0]
